Goal: Task Accomplishment & Management: Use online tool/utility

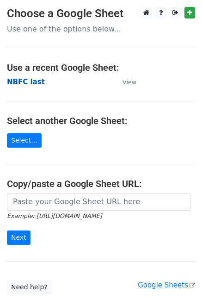
click at [31, 82] on strong "NBFC last" at bounding box center [26, 82] width 38 height 8
click at [29, 82] on strong "NBFC last" at bounding box center [26, 82] width 38 height 8
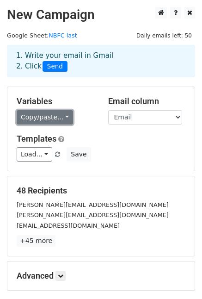
click at [52, 119] on link "Copy/paste..." at bounding box center [45, 117] width 57 height 14
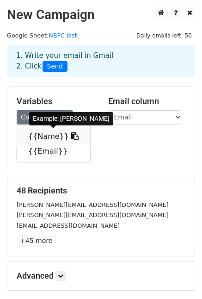
click at [46, 134] on link "{{Name}}" at bounding box center [53, 136] width 73 height 15
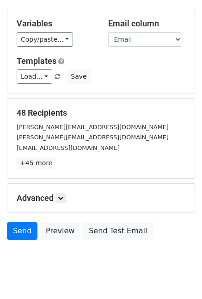
scroll to position [96, 0]
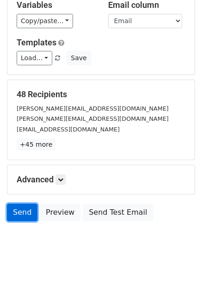
click at [20, 216] on link "Send" at bounding box center [22, 213] width 31 height 18
